Goal: Browse casually: Explore the website without a specific task or goal

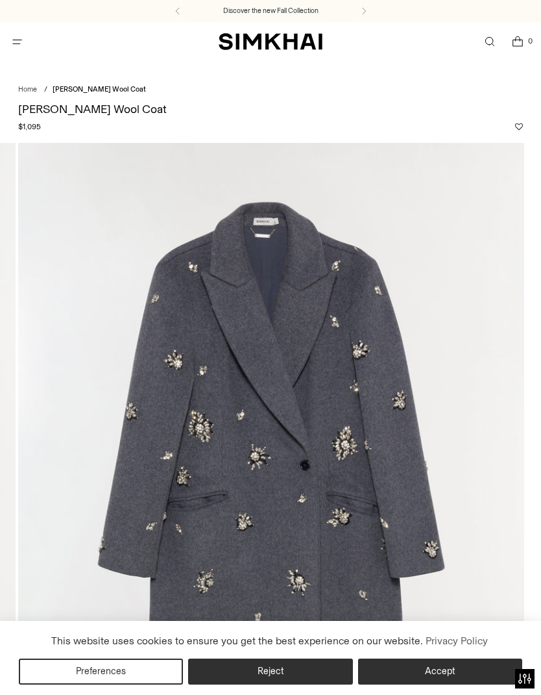
click at [511, 347] on img at bounding box center [271, 522] width 506 height 759
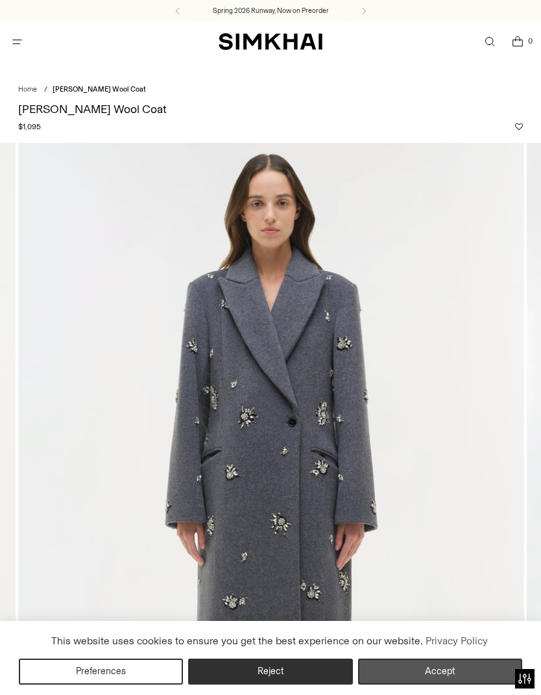
click at [453, 668] on button "Accept" at bounding box center [440, 671] width 164 height 26
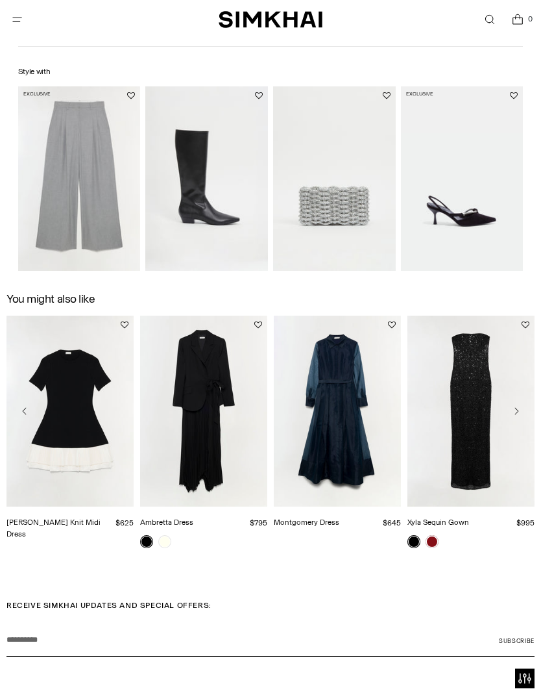
scroll to position [1422, 0]
click at [339, 517] on link "Montgomery Dress" at bounding box center [307, 521] width 66 height 9
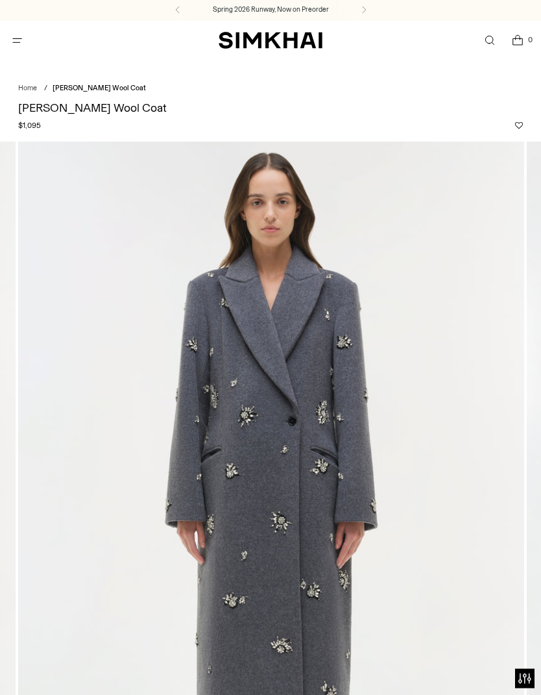
scroll to position [0, 0]
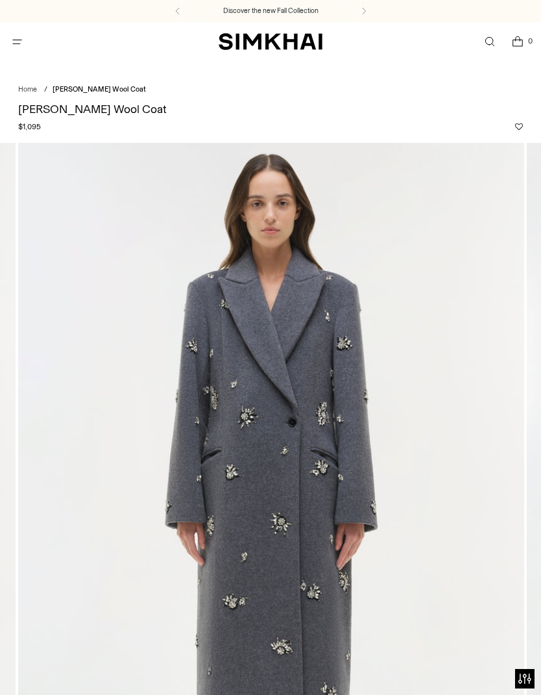
click at [265, 49] on img "SIMKHAI" at bounding box center [271, 41] width 104 height 19
click at [96, 94] on li "[PERSON_NAME] Wool Coat" at bounding box center [103, 89] width 101 height 11
click at [29, 92] on link "Home" at bounding box center [27, 89] width 19 height 8
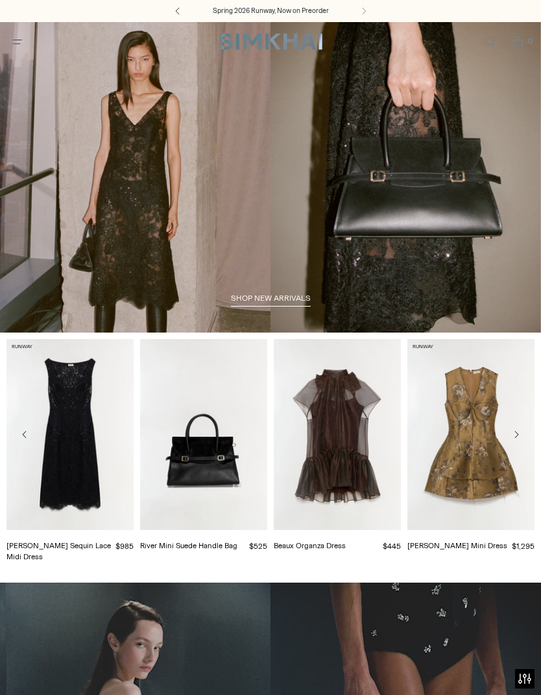
click at [180, 16] on button at bounding box center [178, 11] width 29 height 22
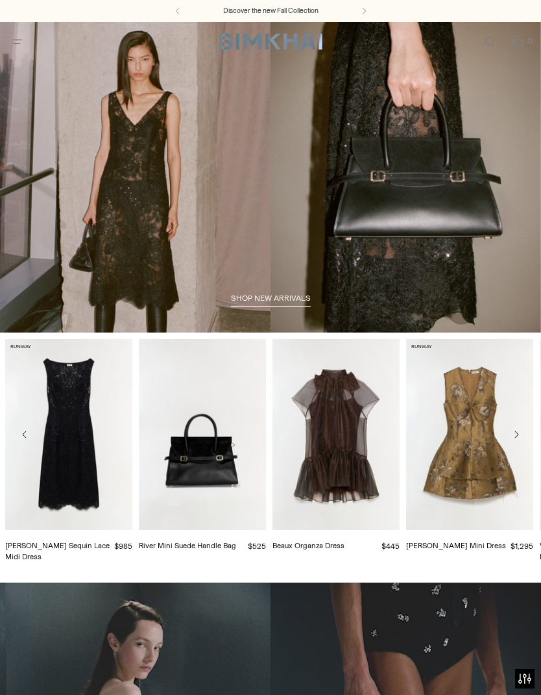
click at [272, 299] on span "shop new arrivals" at bounding box center [271, 297] width 80 height 9
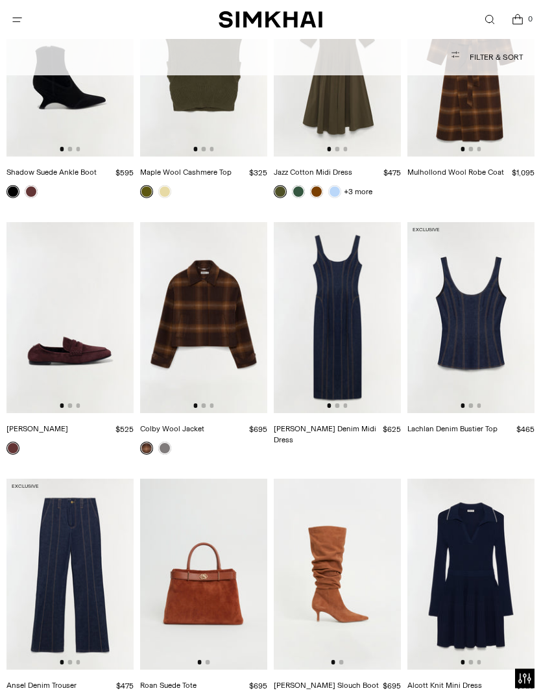
scroll to position [9135, 0]
